Goal: Communication & Community: Answer question/provide support

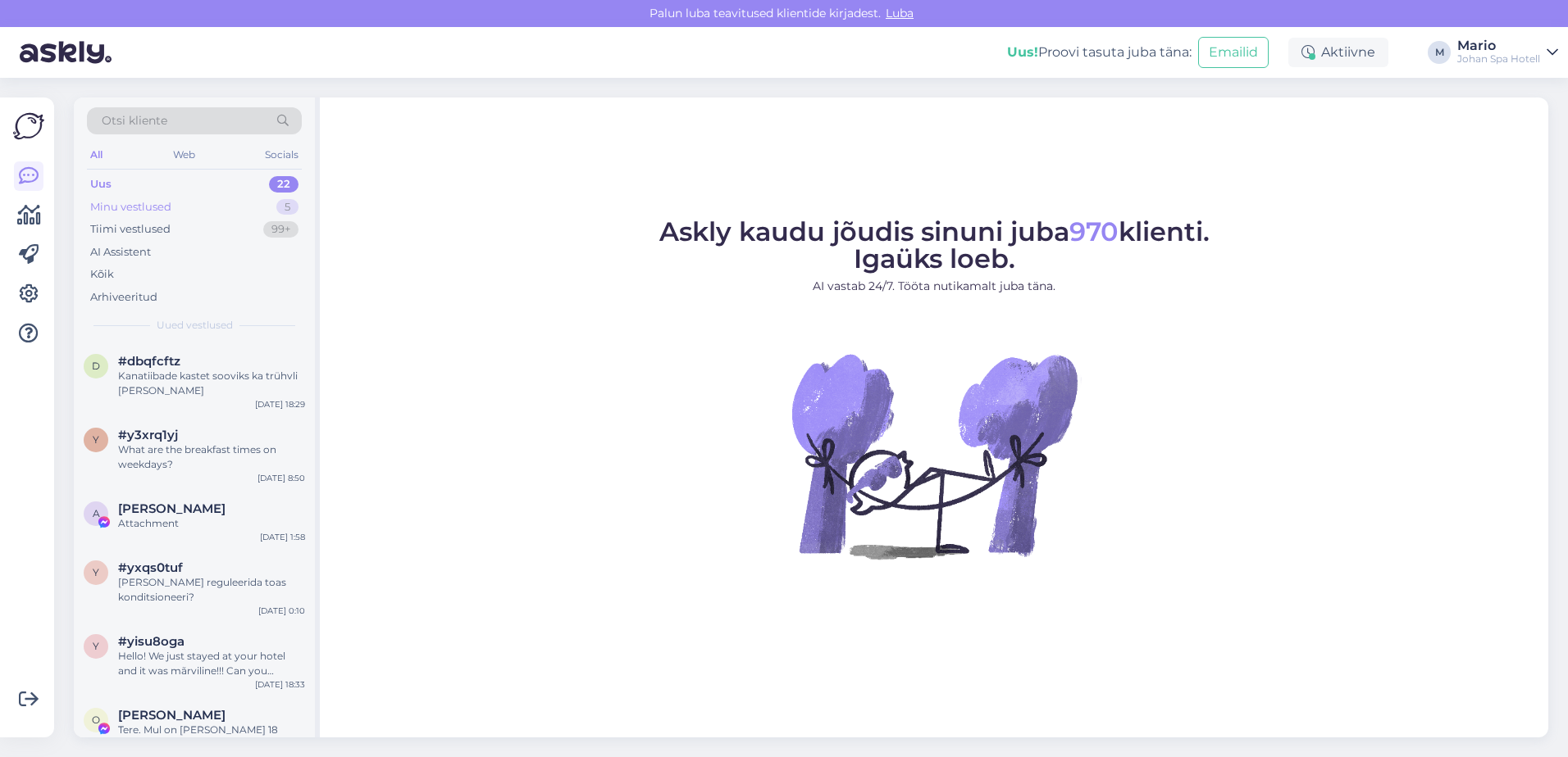
click at [181, 201] on div "Minu vestlused 5" at bounding box center [194, 208] width 215 height 23
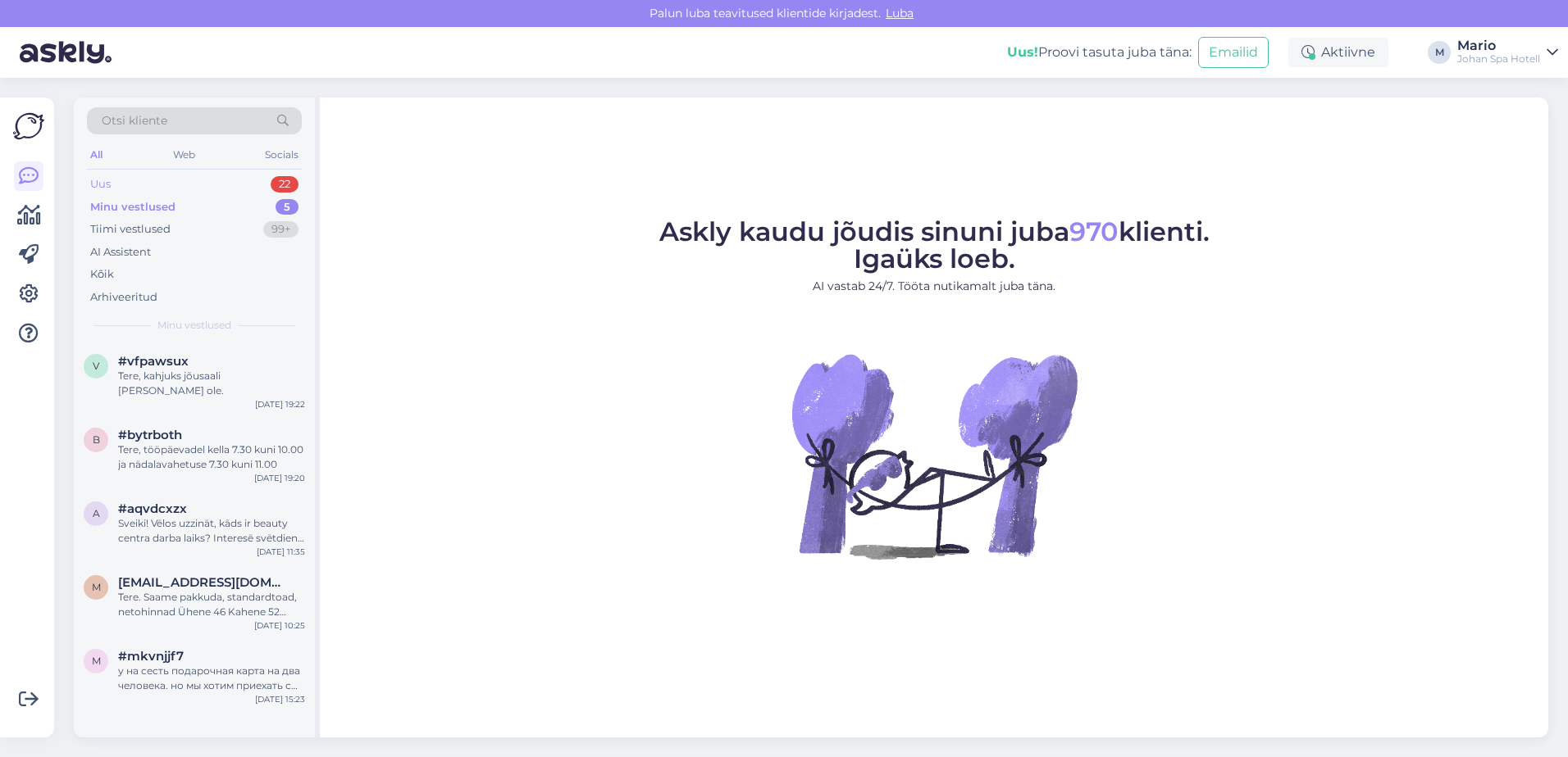
click at [165, 178] on div "Uus 22" at bounding box center [194, 185] width 215 height 23
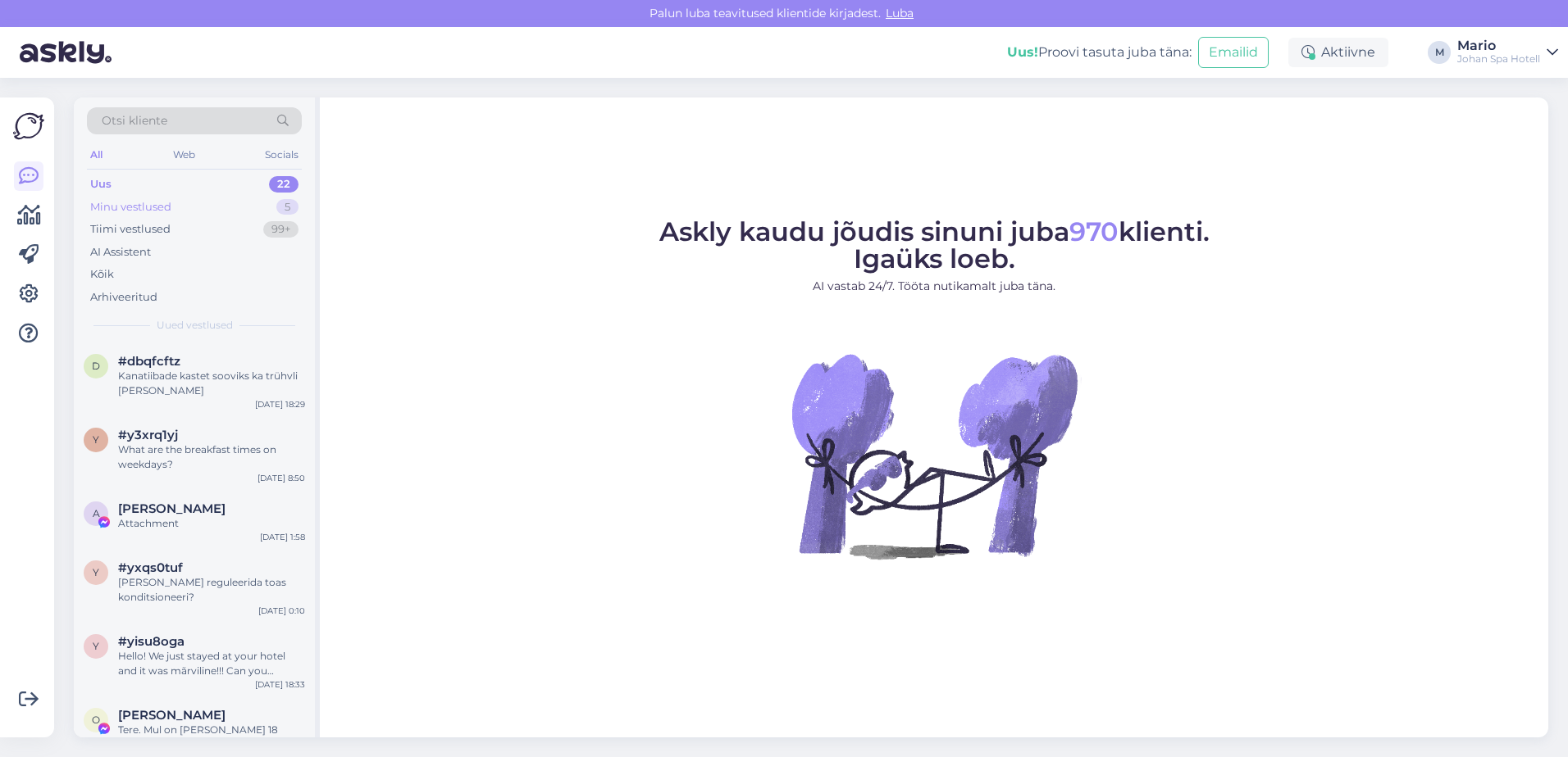
click at [164, 199] on div "Minu vestlused" at bounding box center [131, 207] width 81 height 17
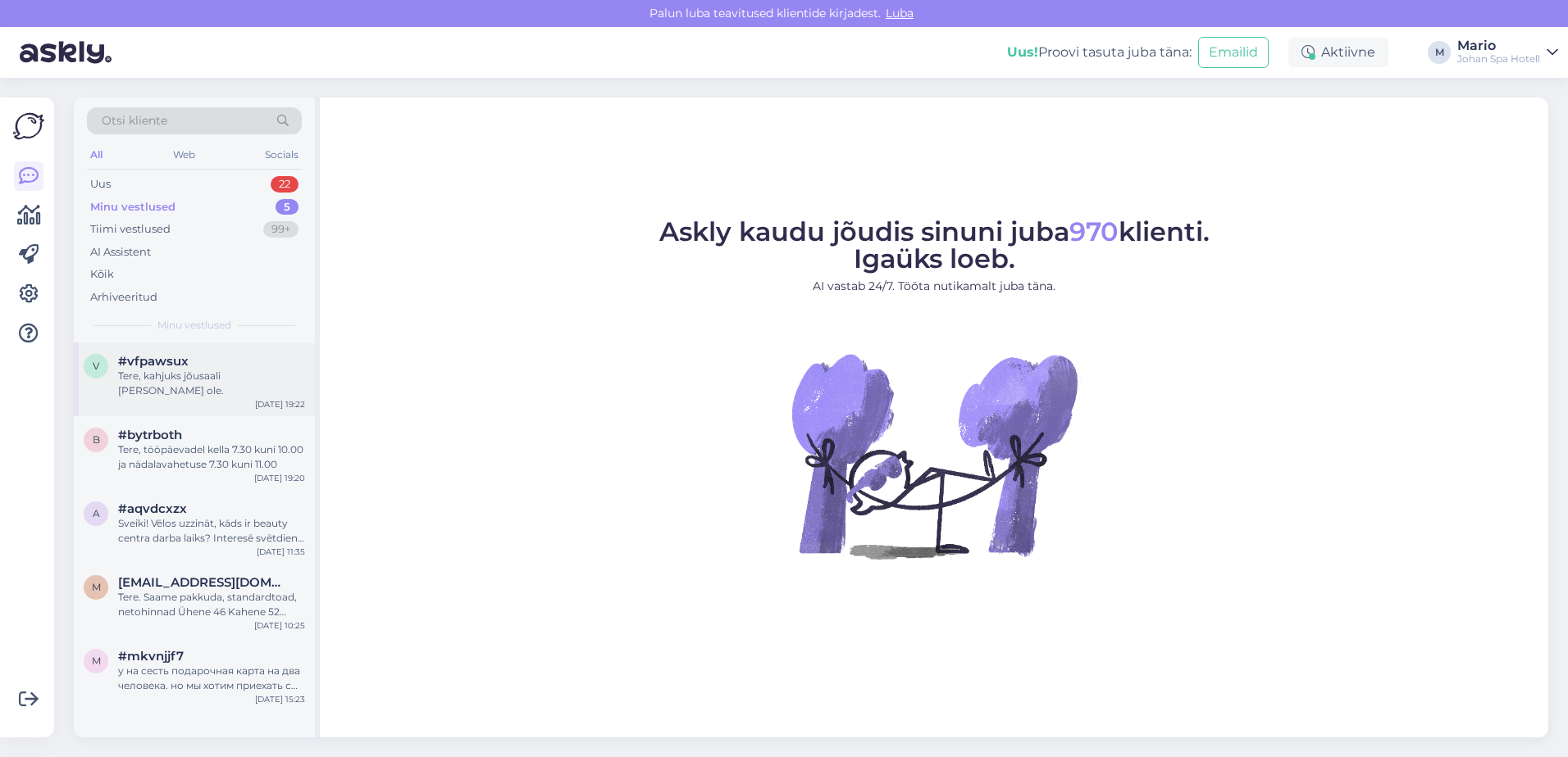
click at [191, 390] on div "v #vfpawsux Tere, kahjuks jõusaali [PERSON_NAME] ole. [DATE] 19:22" at bounding box center [194, 379] width 241 height 73
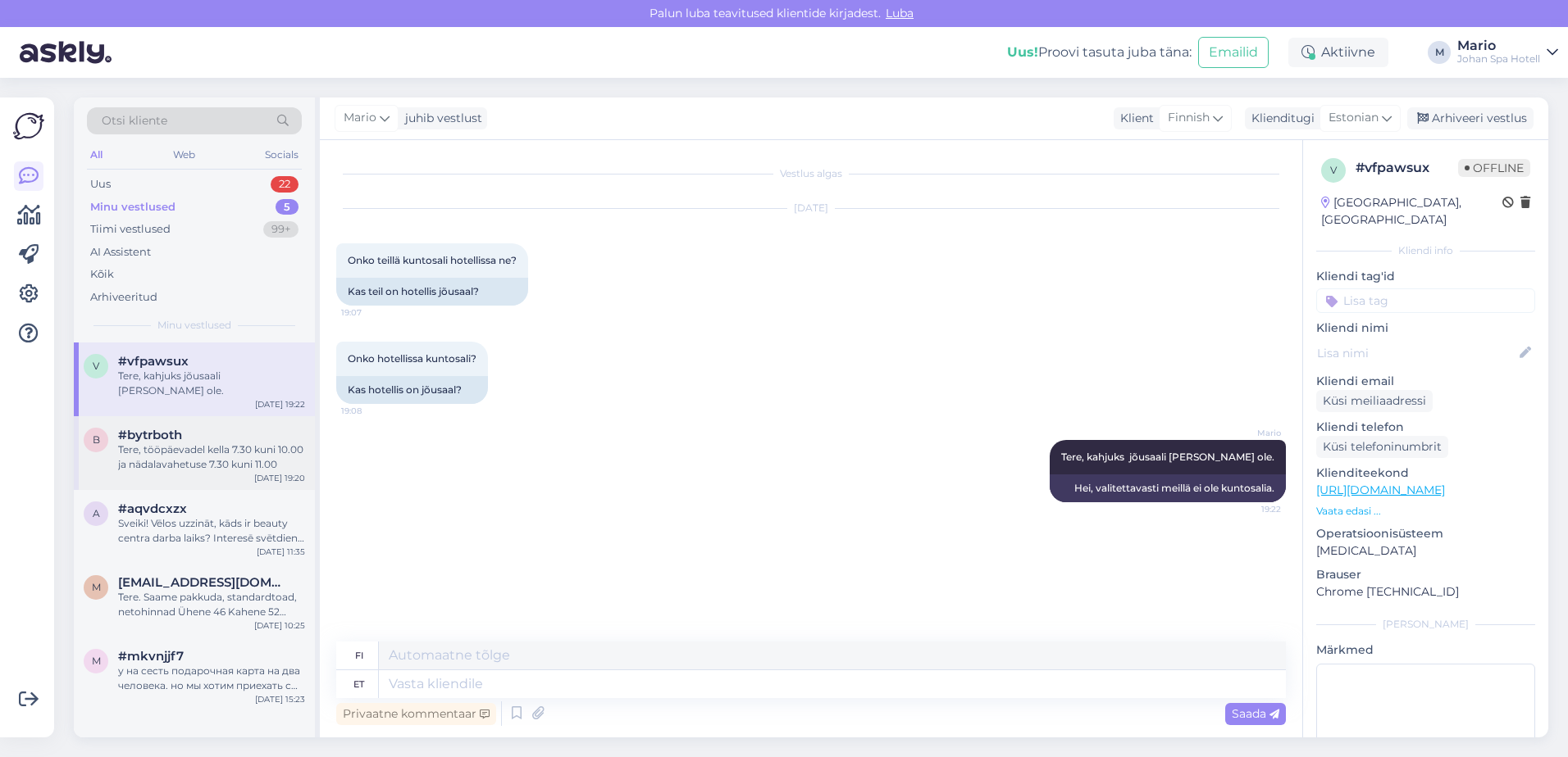
click at [202, 443] on div "Tere, tööpäevadel kella 7.30 kuni 10.00 ja nädalavahetuse 7.30 kuni 11.00" at bounding box center [212, 457] width 187 height 29
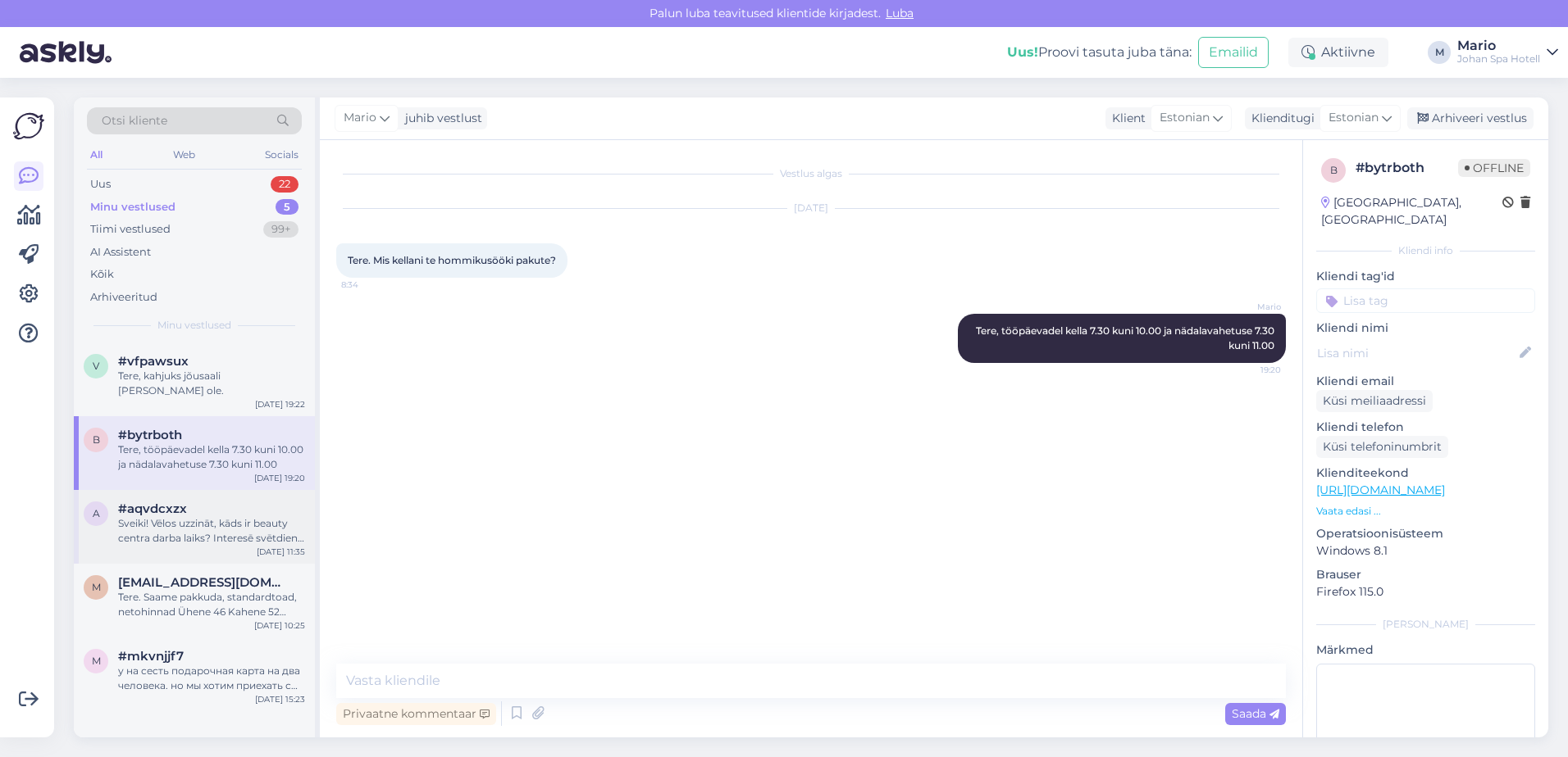
click at [198, 528] on div "Sveiki! Vēlos uzzināt, kāds ir beauty centra darba laiks? Interesē svētdien un …" at bounding box center [212, 530] width 187 height 29
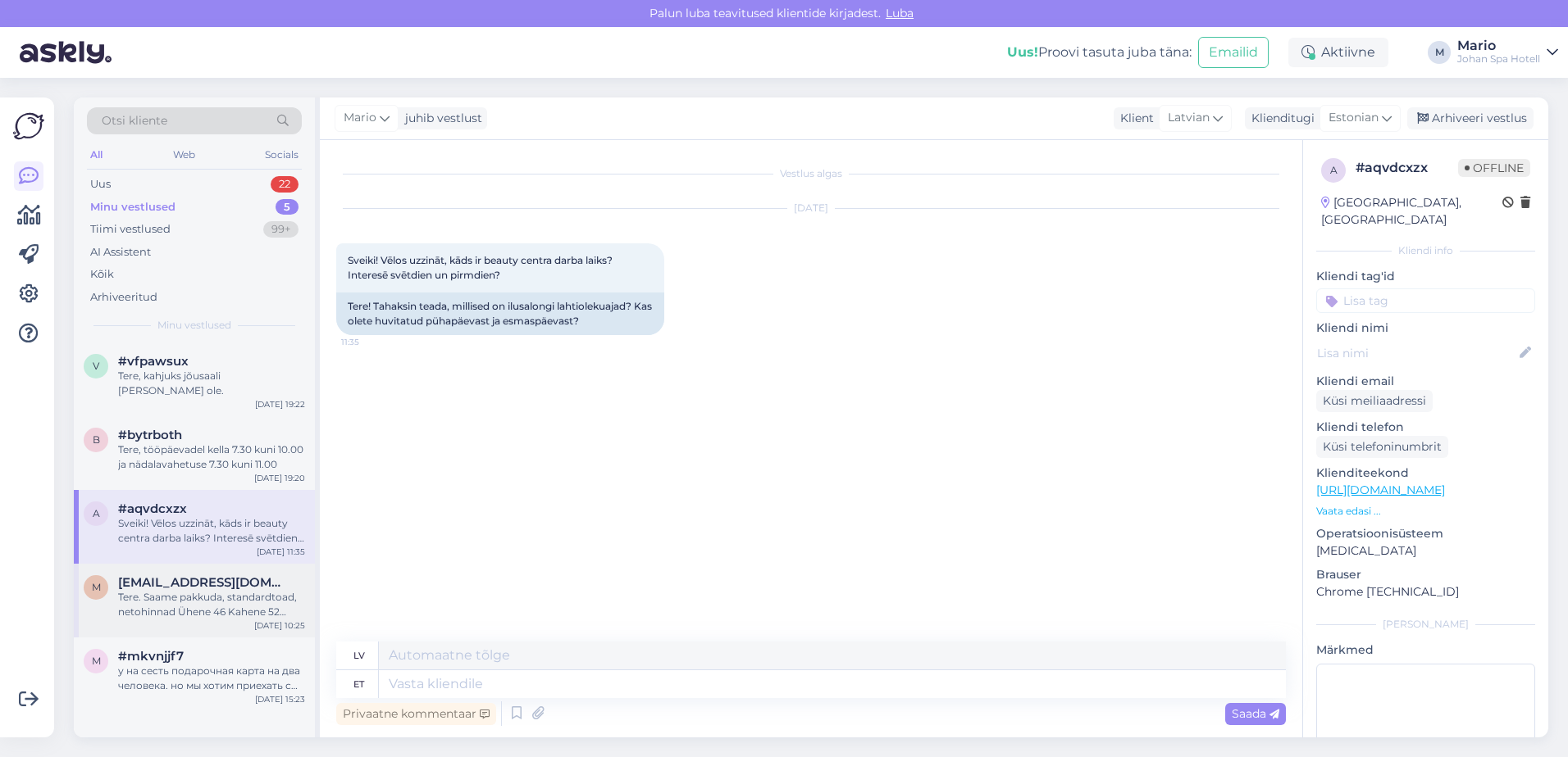
click at [218, 590] on div "Tere. Saame pakkuda, standardtoad, netohinnad Ühene 46 Kahene 52 Kahene+lisavoo…" at bounding box center [212, 604] width 187 height 29
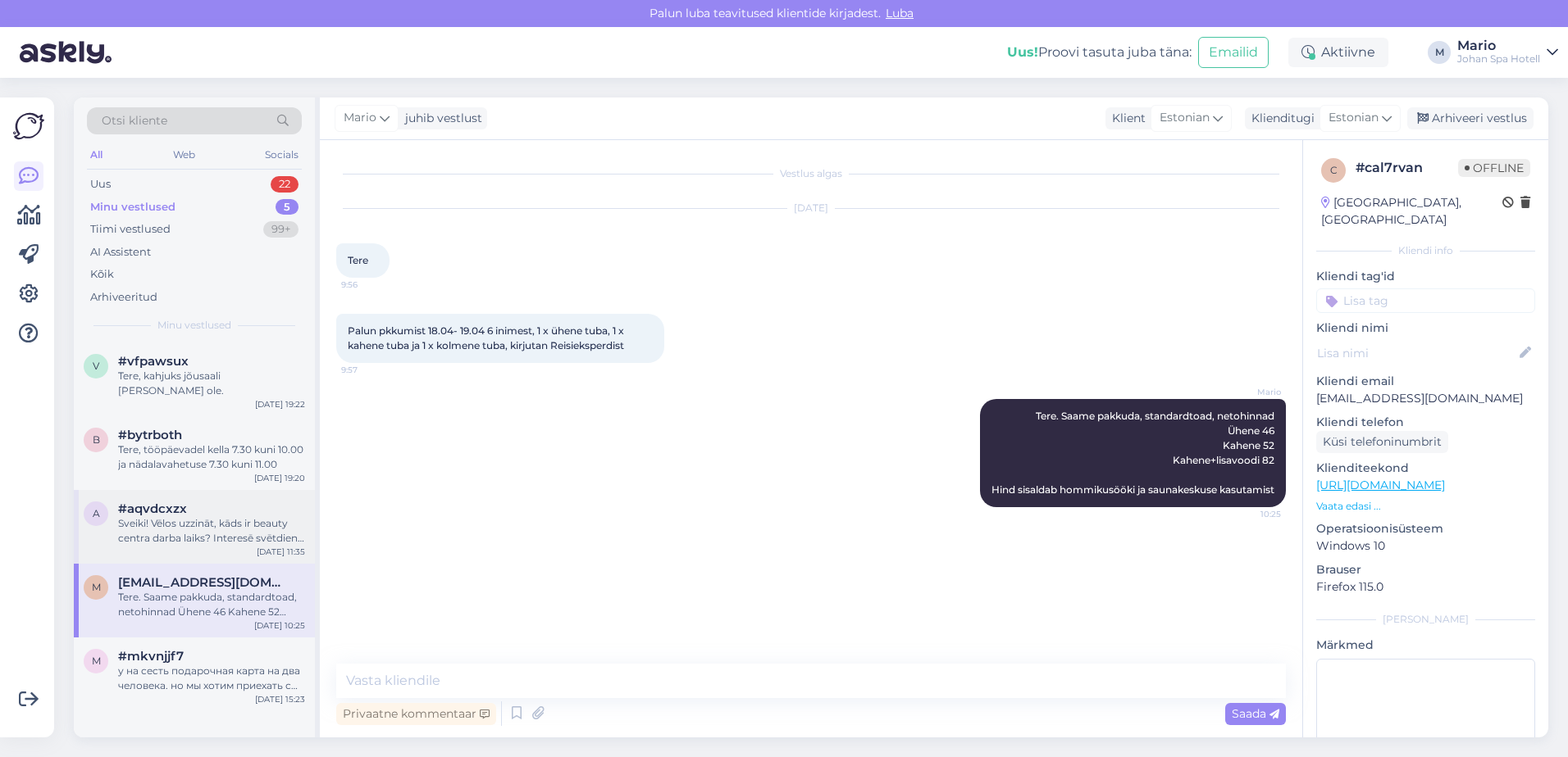
click at [187, 516] on div "Sveiki! Vēlos uzzināt, kāds ir beauty centra darba laiks? Interesē svētdien un …" at bounding box center [212, 530] width 187 height 29
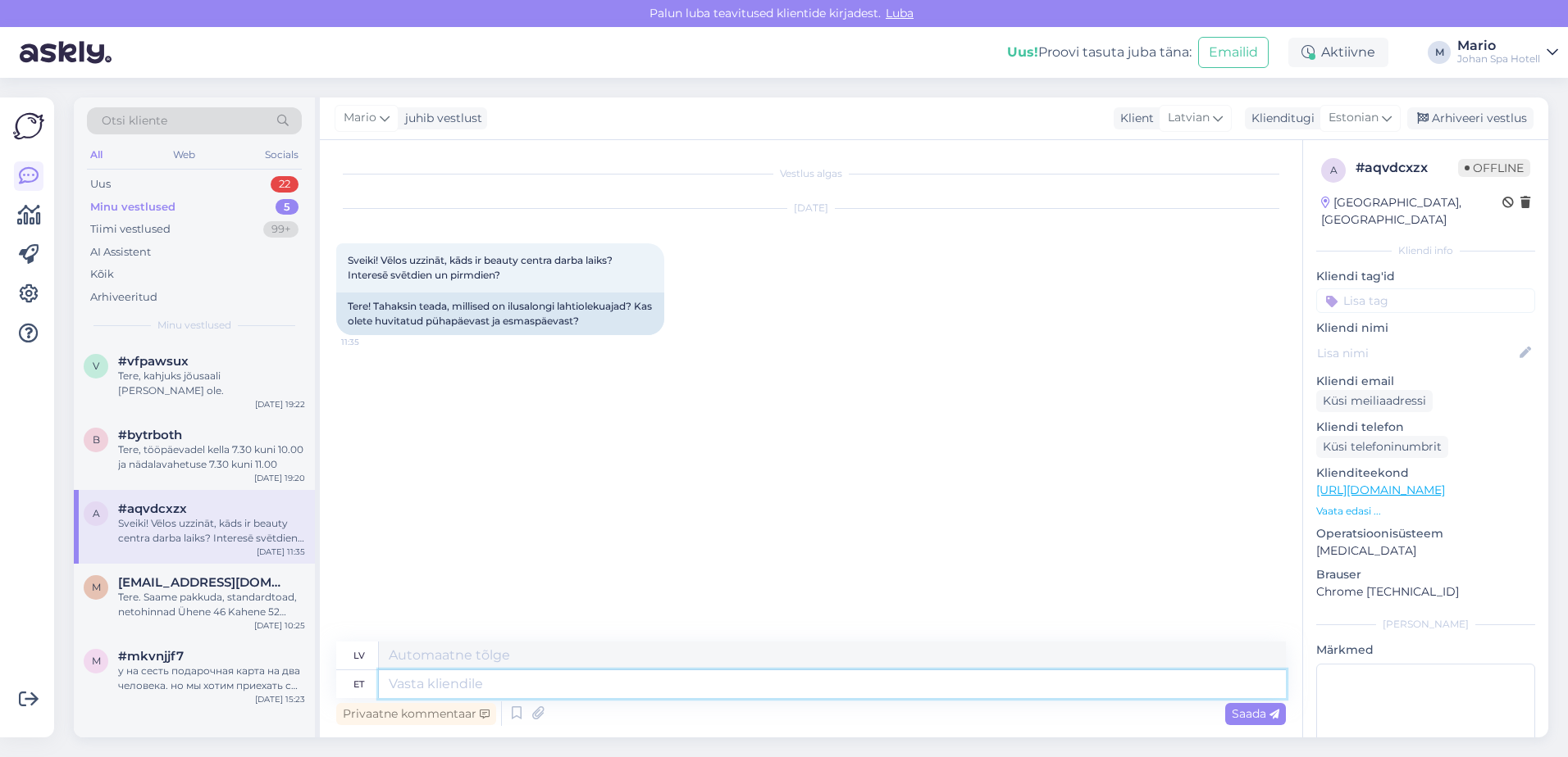
click at [610, 680] on textarea at bounding box center [833, 685] width 907 height 28
type textarea "Tere!"
type textarea "Sveiki!"
type textarea "Tere! Täna"
type textarea "Sveiki! Šodien"
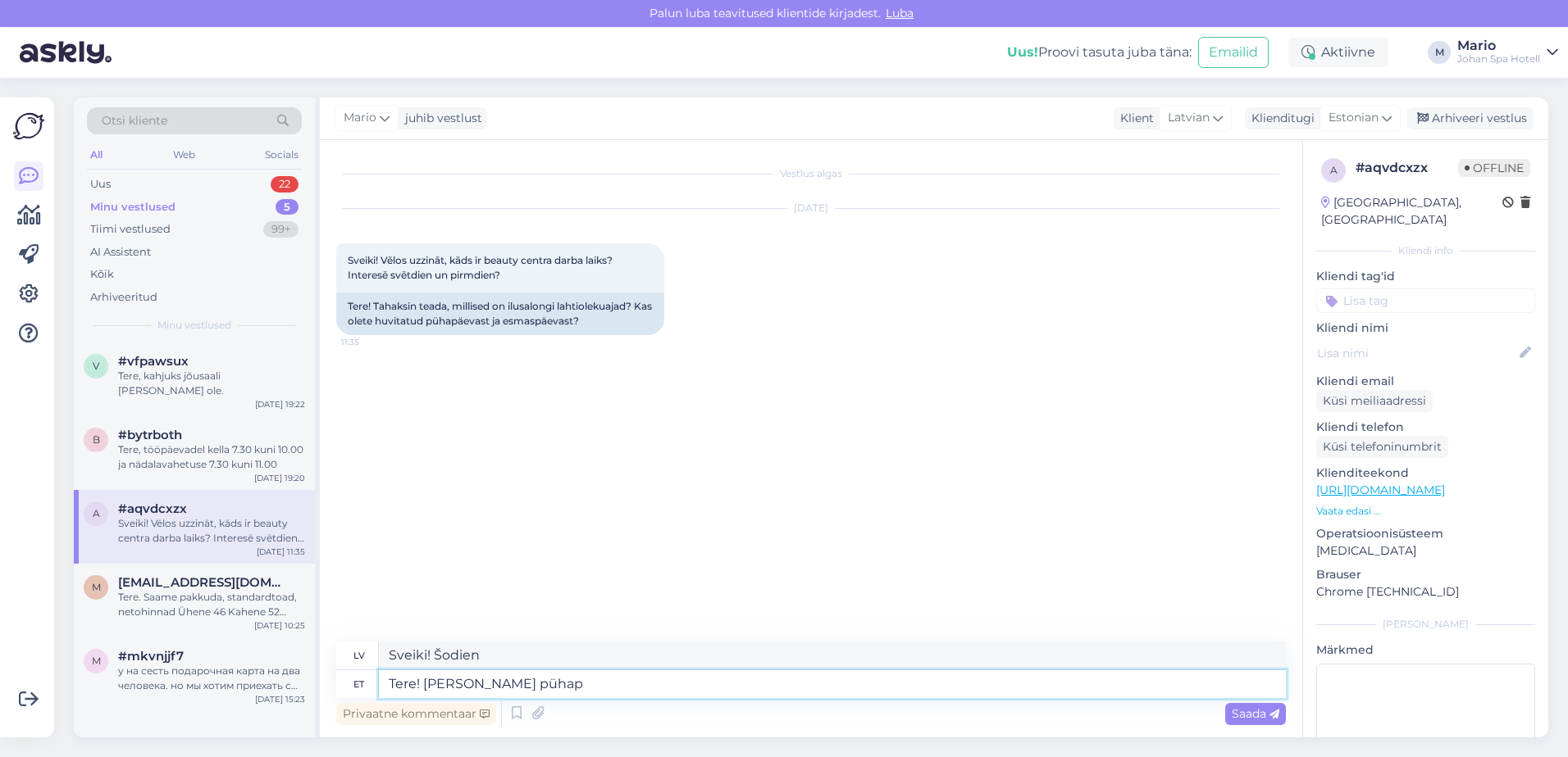
type textarea "Tere! [PERSON_NAME] pühapä"
type textarea "Sveiki! Šodien ir svētdiena."
type textarea "Tere! [PERSON_NAME] pühapäeval on ilukeskus a"
type textarea "Sveiki! Šodien ir svētdiena, skaistumkopšanas centrs ir atvērts."
type textarea "Tere! [PERSON_NAME] pühapäeval on ilukeskus avatud"
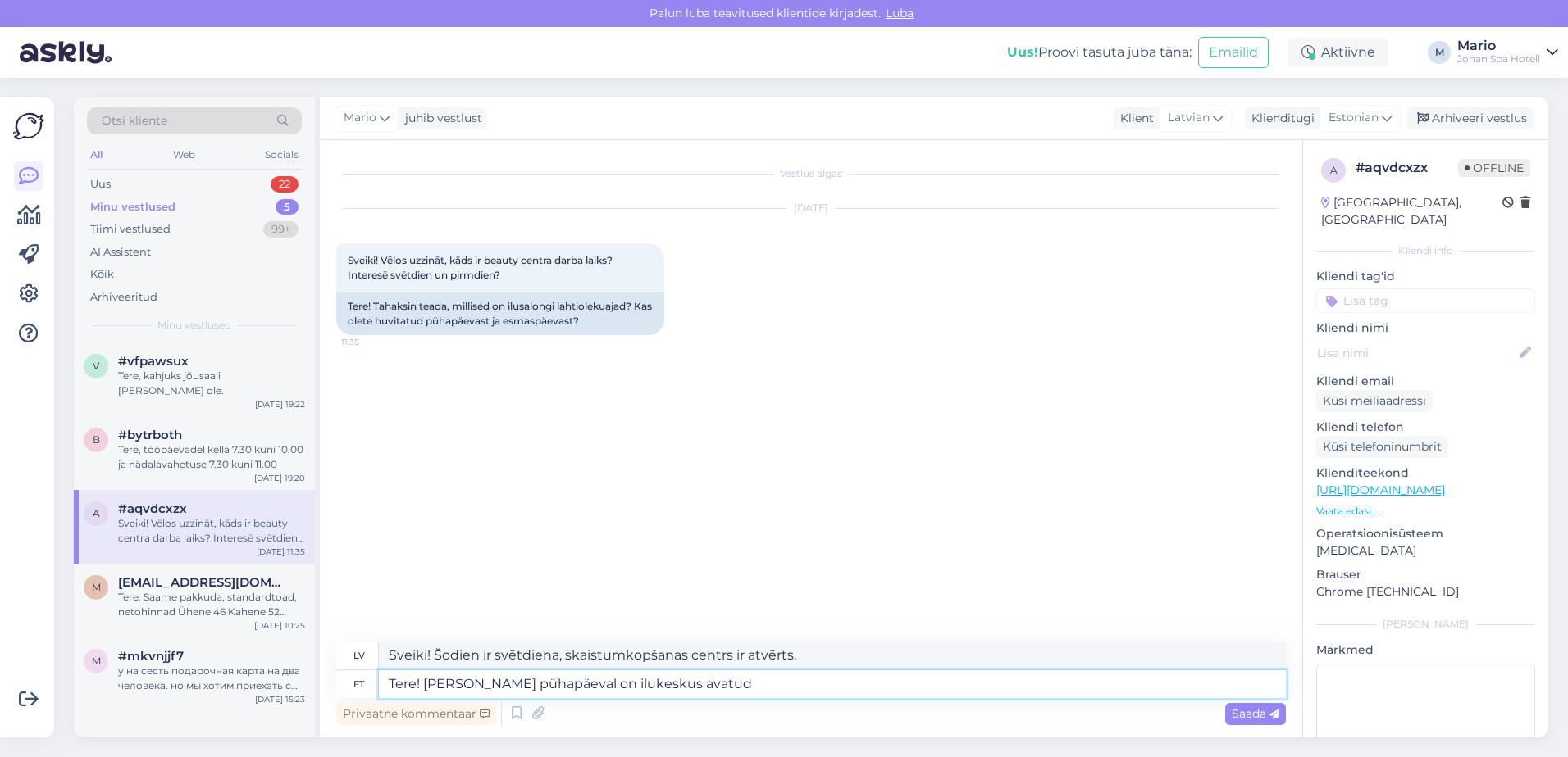
type textarea "Sveiki! Skaistumkopšanas centrs šodien, svētdien, ir atvērts."
type textarea "Tere! [PERSON_NAME] pühapäeval on ilukeskus avatud 09:00-"
type textarea "Sveiki! Šodien, svētdienā, skaistumkopšanas centrs ir atvērts no plkst. 9:00"
type textarea "Tere! [PERSON_NAME] pühapäeval on ilukeskus avatud 09:00-19:00"
type textarea "Sveiki! Šodien, svētdienā, skaistumkopšanas centrs ir atvērts no 9:00 līdz 19:0…"
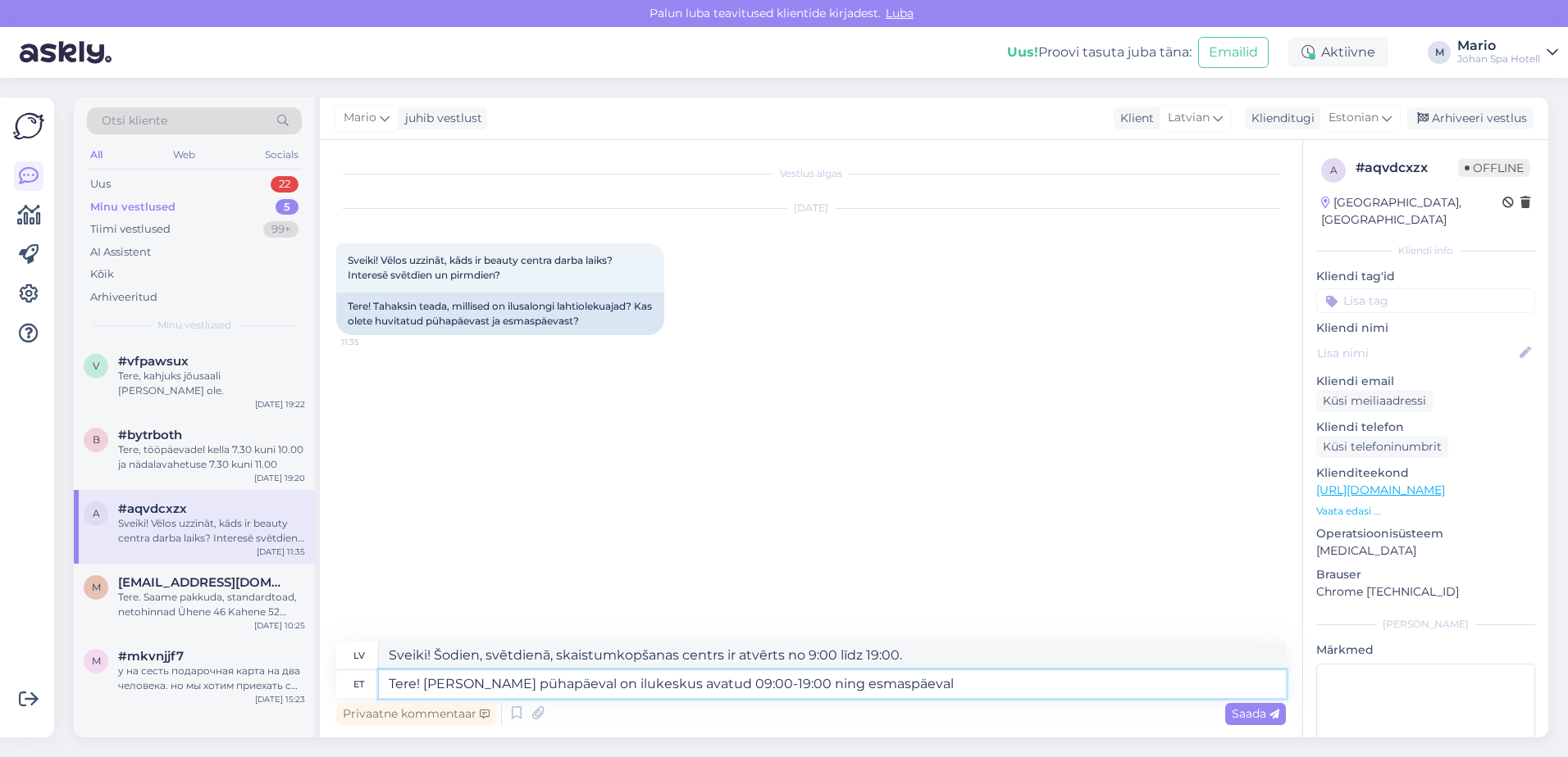
type textarea "Tere! [PERSON_NAME] pühapäeval on ilukeskus avatud 09:00-19:00 ning esmaspäeval"
type textarea "Sveiki! Šodien, svētdienā, skaistumkopšanas centrs ir atvērts no 9:00 līdz 19:0…"
type textarea "Tere! [PERSON_NAME] pühapäeval on ilukeskus avatud 09:00-19:00 n"
type textarea "Sveiki! Šodien, svētdienā, skaistumkopšanas centrs ir atvērts no 9:00 līdz 19:0…"
type textarea "Tere! [PERSON_NAME] pühapäeval on ilukeskus avatud 09:00-19:00 ning esmaspäeval…"
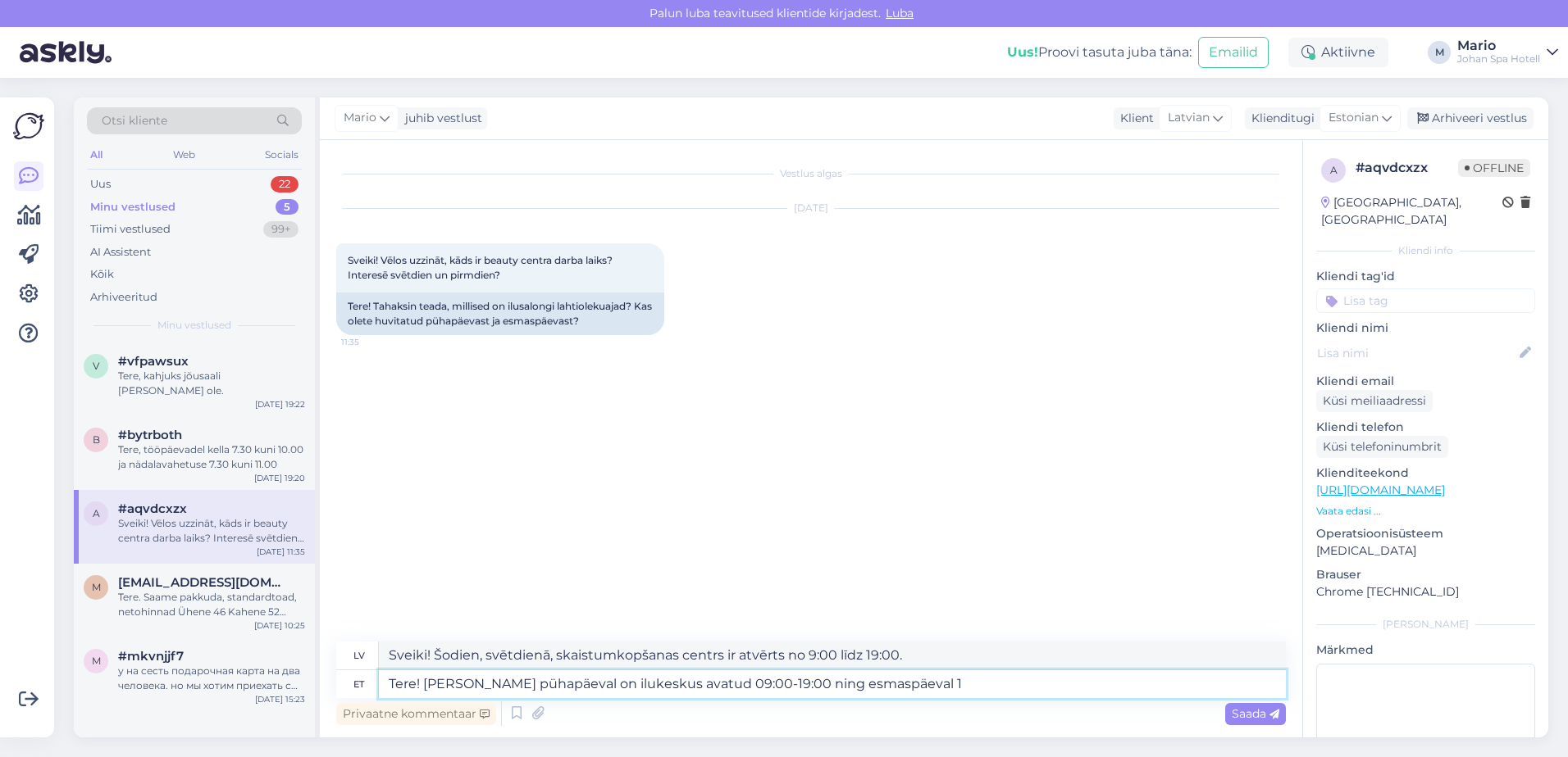
type textarea "Sveiki! Šodien, svētdienā, skaistumkopšanas centrs ir atvērts no 9:00 līdz 19:0…"
type textarea "Tere! [PERSON_NAME] pühapäeval on ilukeskus avatud 09:00-19:00 ning esmaspäeval…"
type textarea "Sveiki! Šodien, svētdienā, skaistumkopšanas centrs ir atvērts no 9:00 līdz 19:0…"
type textarea "Tere! [PERSON_NAME] pühapäeval on ilukeskus avatud 09:00-19:00 ning esmaspäeval…"
type textarea "Sveiki! Šodien, svētdienā, skaistumkopšanas centrs ir atvērts no 9:00 līdz 19:0…"
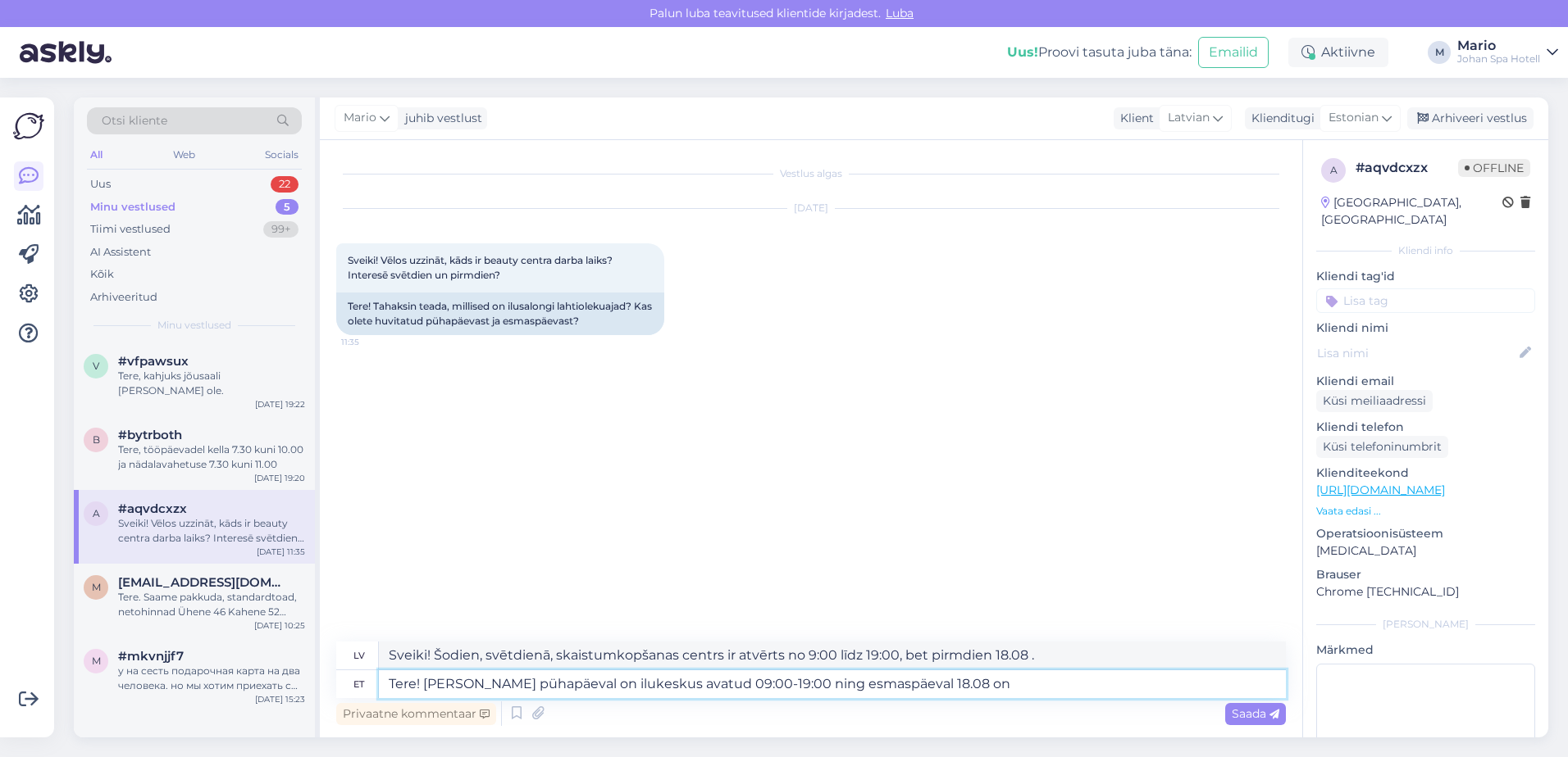
type textarea "Tere! [PERSON_NAME] pühapäeval on ilukeskus avatud 09:00-19:00 ning esmaspäeval…"
type textarea "Sveiki! Šodien, svētdien, skaistumkopšanas centrs ir atvērts no plkst. 9:00 līd…"
type textarea "Tere! [PERSON_NAME] pühapäeval on ilukeskus avatud 09:00-19:00 ning esmaspäeval…"
type textarea "Sveiki! Šodien, svētdien, skaistumkopšanas centrs ir atvērts no plkst. 9:00 līd…"
type textarea "Tere! [PERSON_NAME] pühapäeval on ilukeskus avatud 09:00-19:00 ning esmaspäeval…"
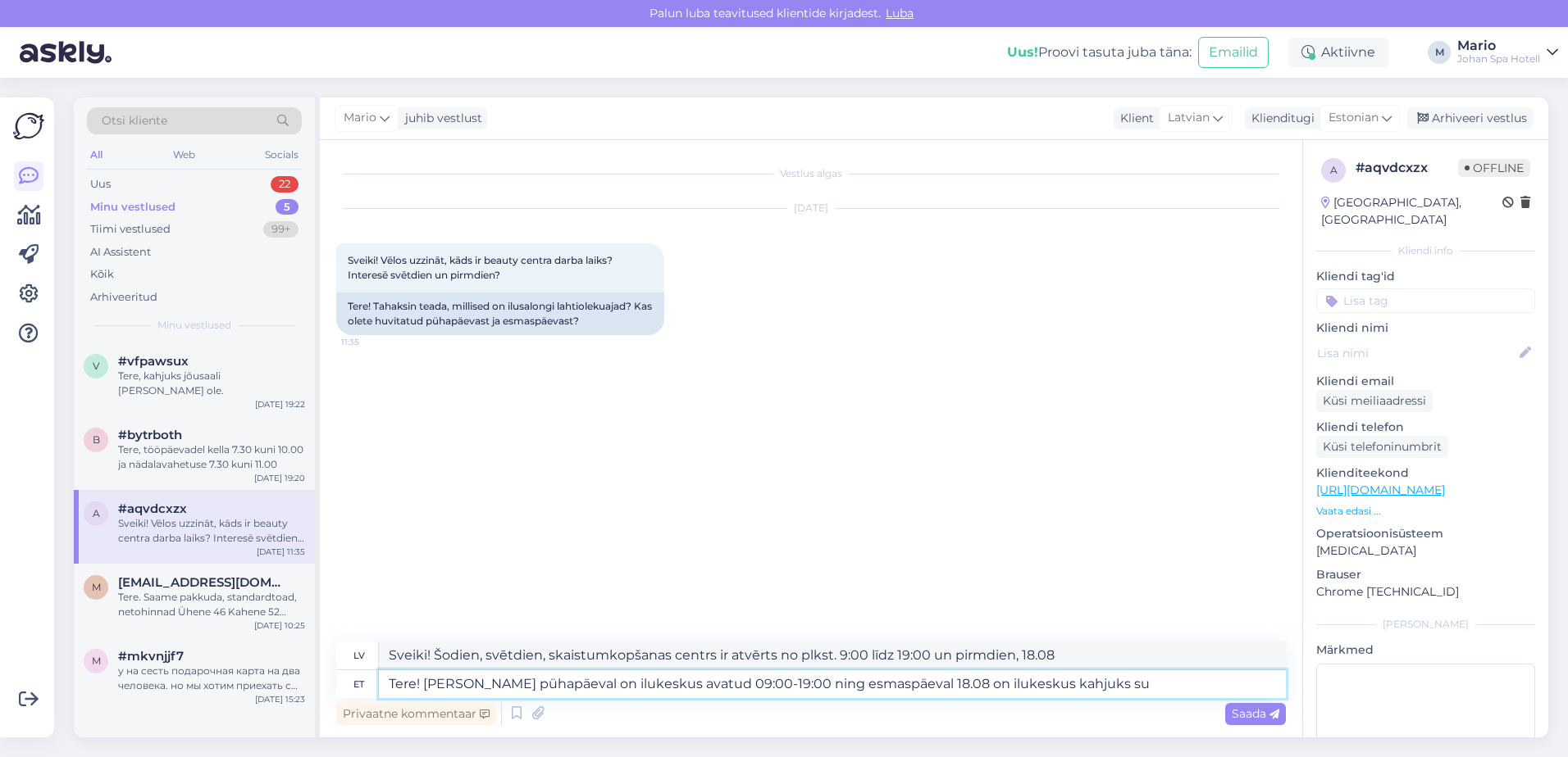
type textarea "Sveiki! [GEOGRAPHIC_DATA], svētdien, skaistumkopšanas centrs ir atvērts no plks…"
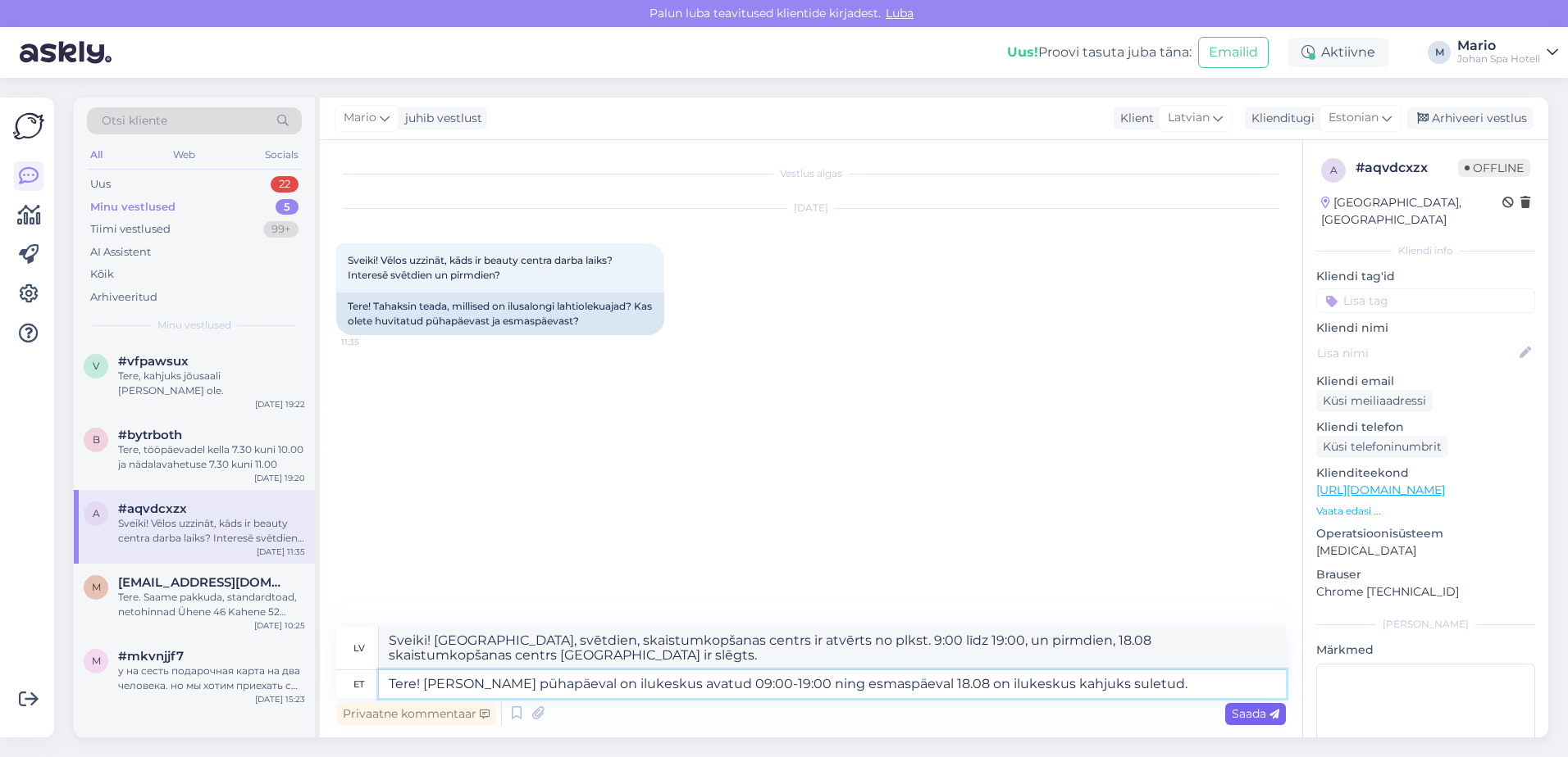
type textarea "Tere! [PERSON_NAME] pühapäeval on ilukeskus avatud 09:00-19:00 ning esmaspäeval…"
click at [1267, 714] on span "Saada" at bounding box center [1255, 714] width 48 height 15
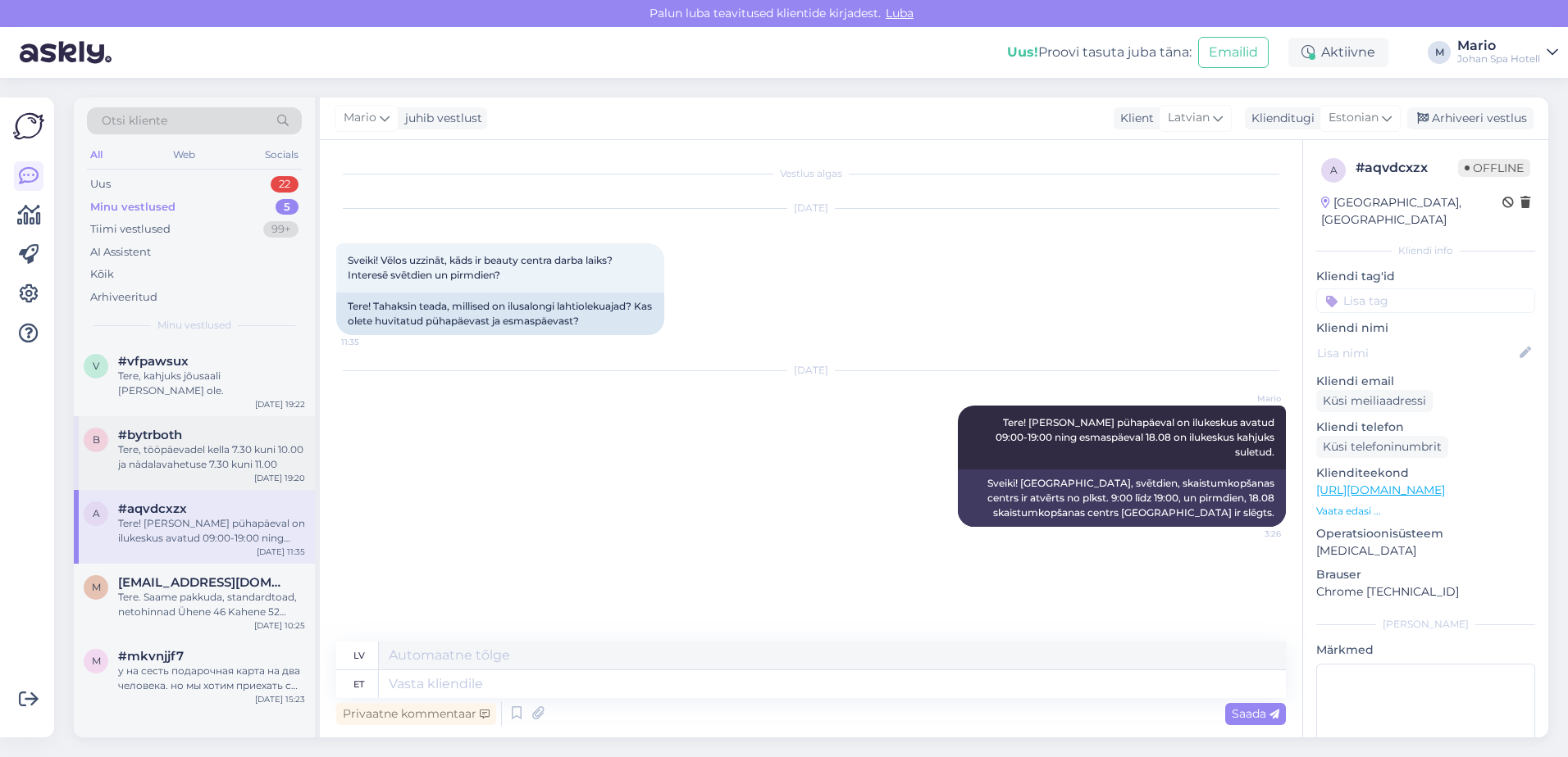
click at [202, 457] on div "Tere, tööpäevadel kella 7.30 kuni 10.00 ja nädalavahetuse 7.30 kuni 11.00" at bounding box center [212, 457] width 187 height 29
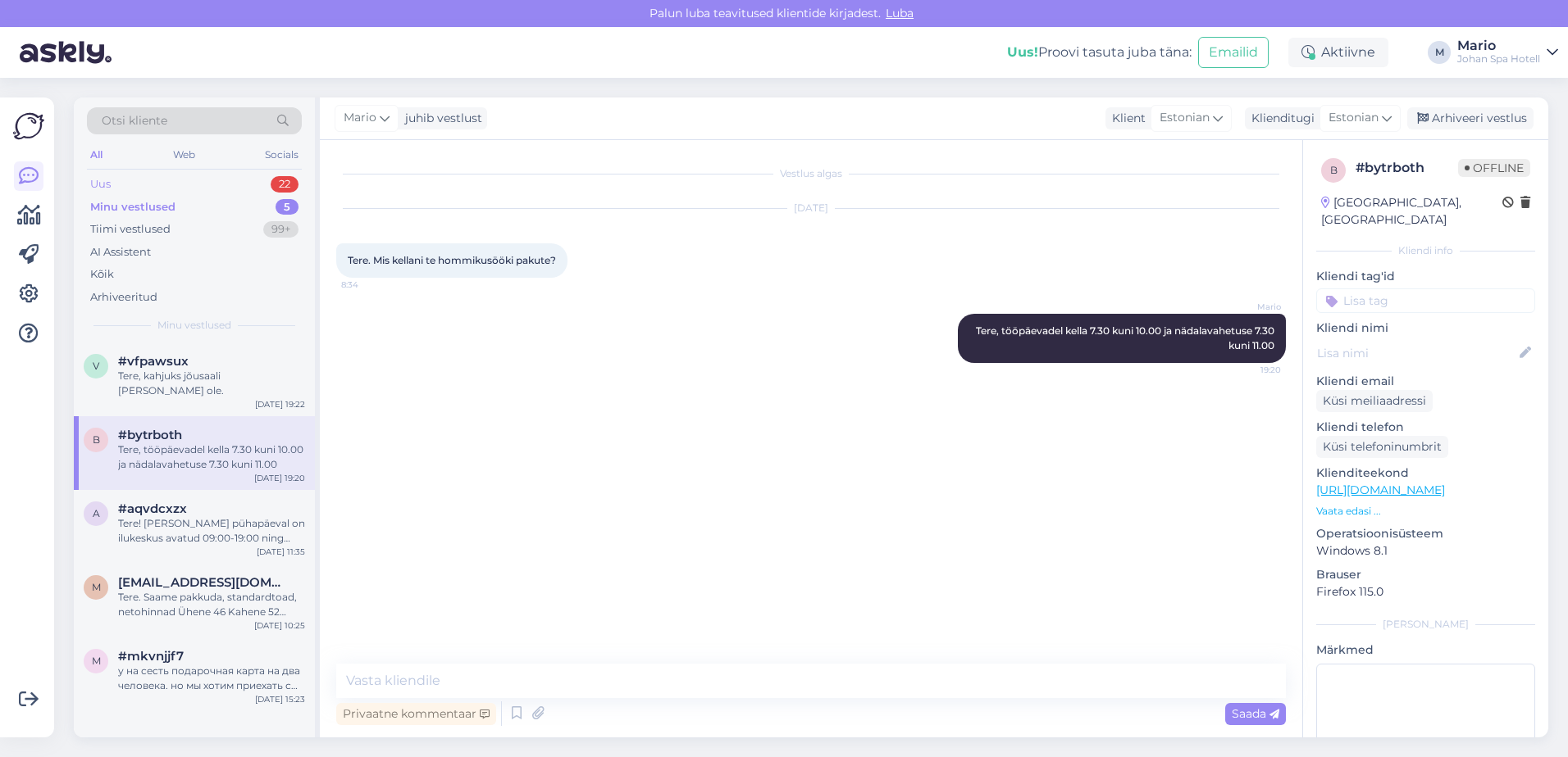
click at [175, 179] on div "Uus 22" at bounding box center [194, 185] width 215 height 23
